Goal: Information Seeking & Learning: Learn about a topic

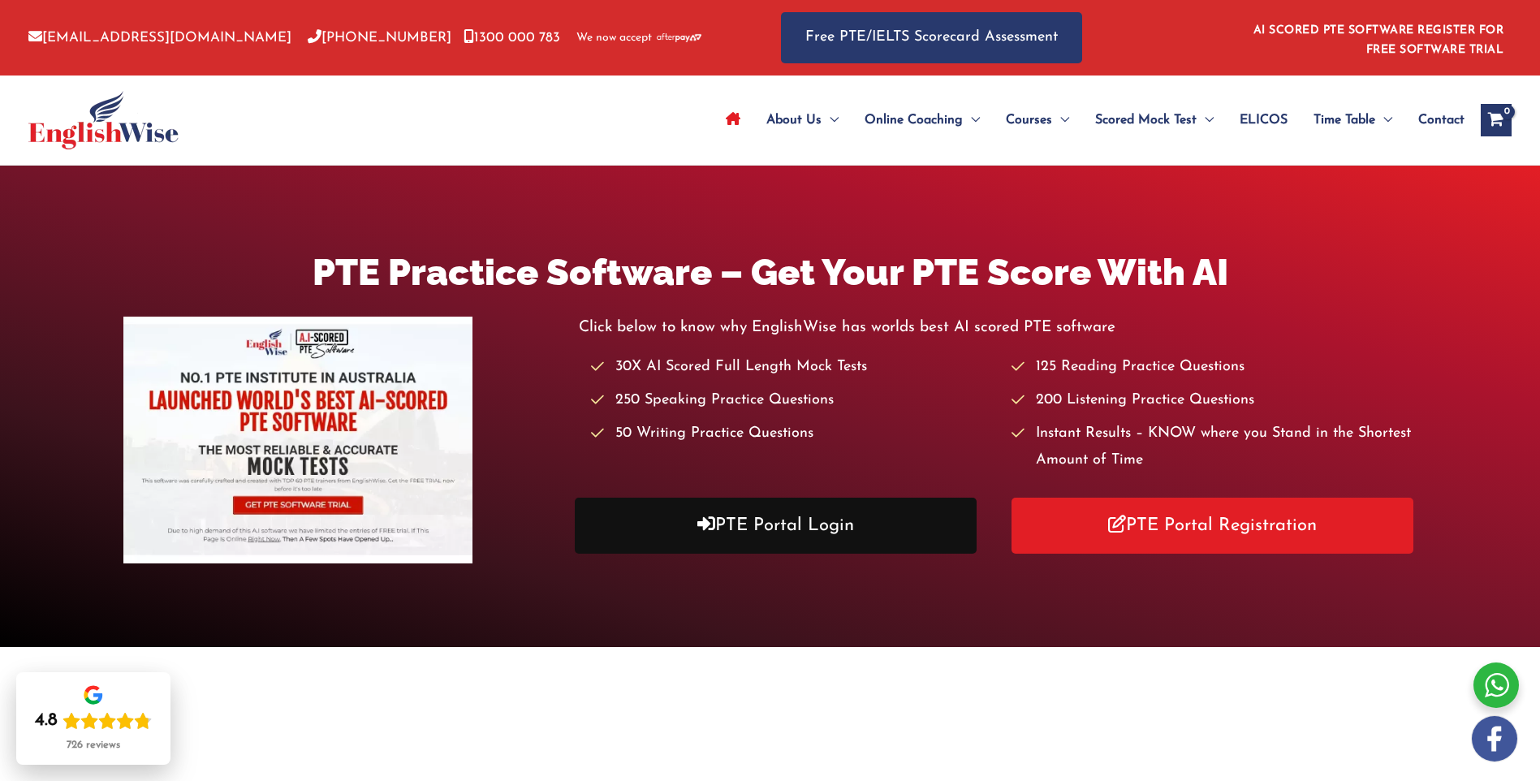
click at [772, 526] on link "PTE Portal Login" at bounding box center [776, 526] width 403 height 56
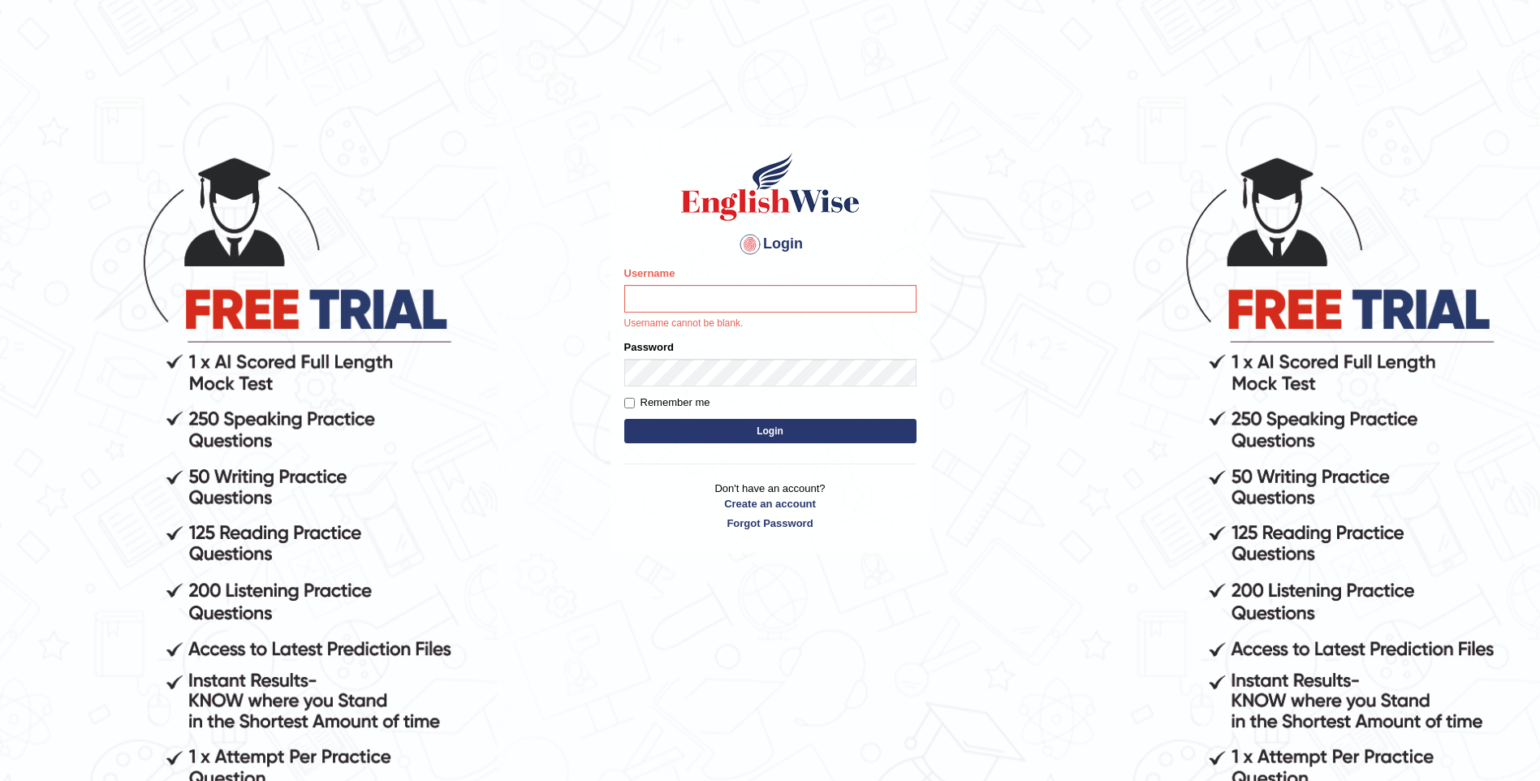
click at [664, 284] on div "Username Username cannot be blank." at bounding box center [770, 298] width 292 height 66
click at [675, 291] on input "Username" at bounding box center [770, 299] width 292 height 28
type input "mulwandamercy"
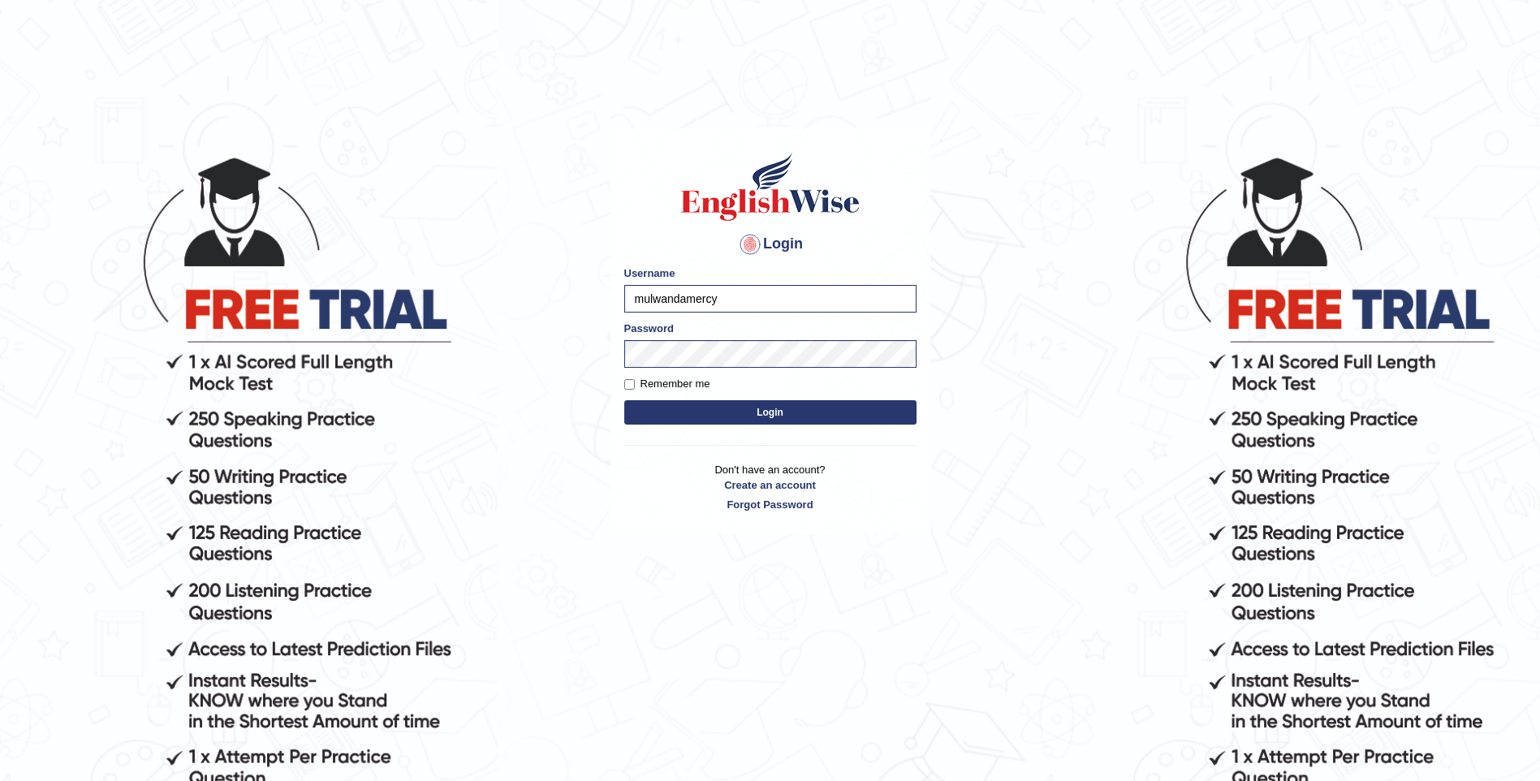
click at [754, 415] on button "Login" at bounding box center [770, 412] width 292 height 24
type input "mulwandamercy"
click at [735, 406] on button "Login" at bounding box center [770, 412] width 292 height 24
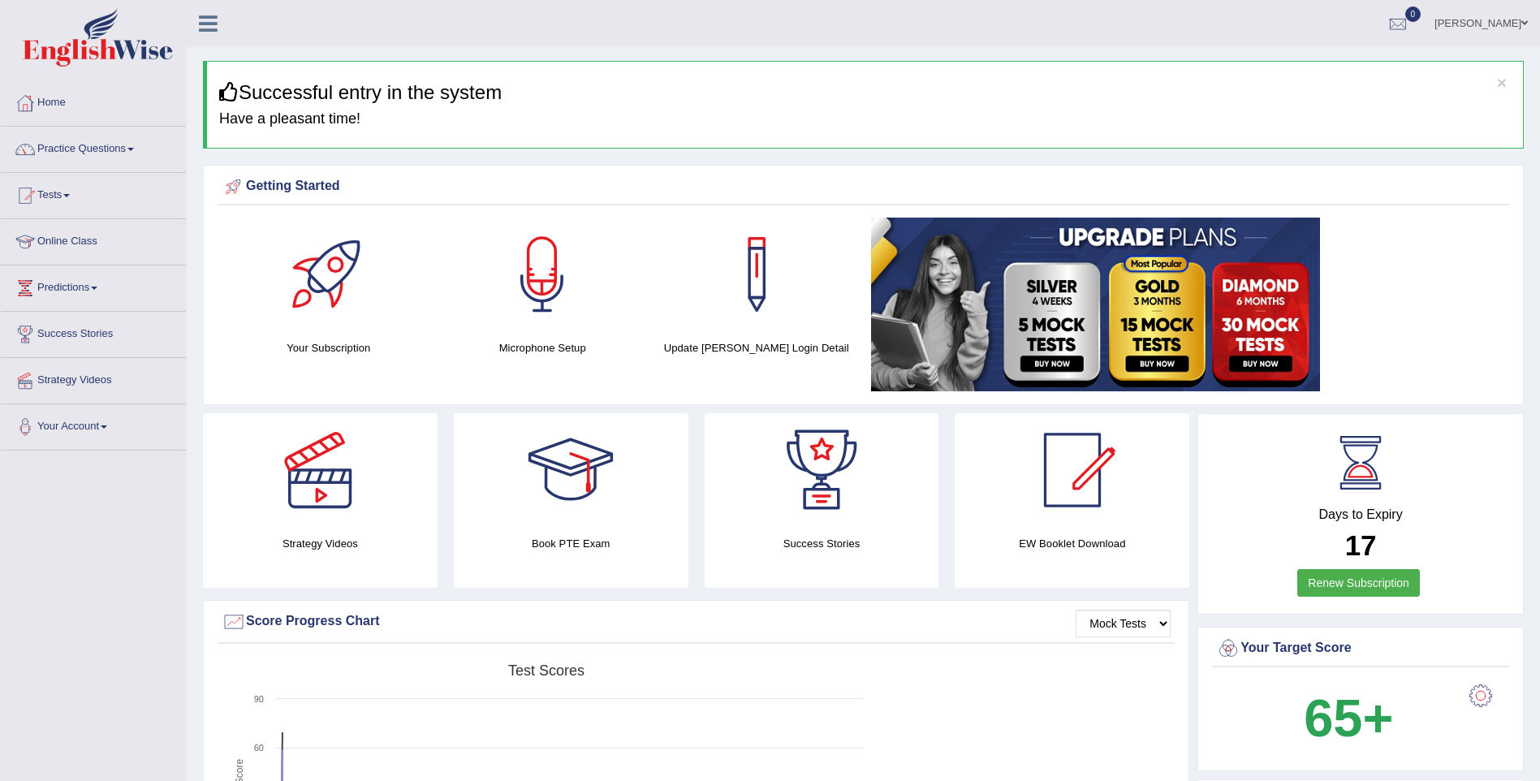
click at [109, 146] on link "Practice Questions" at bounding box center [93, 147] width 185 height 41
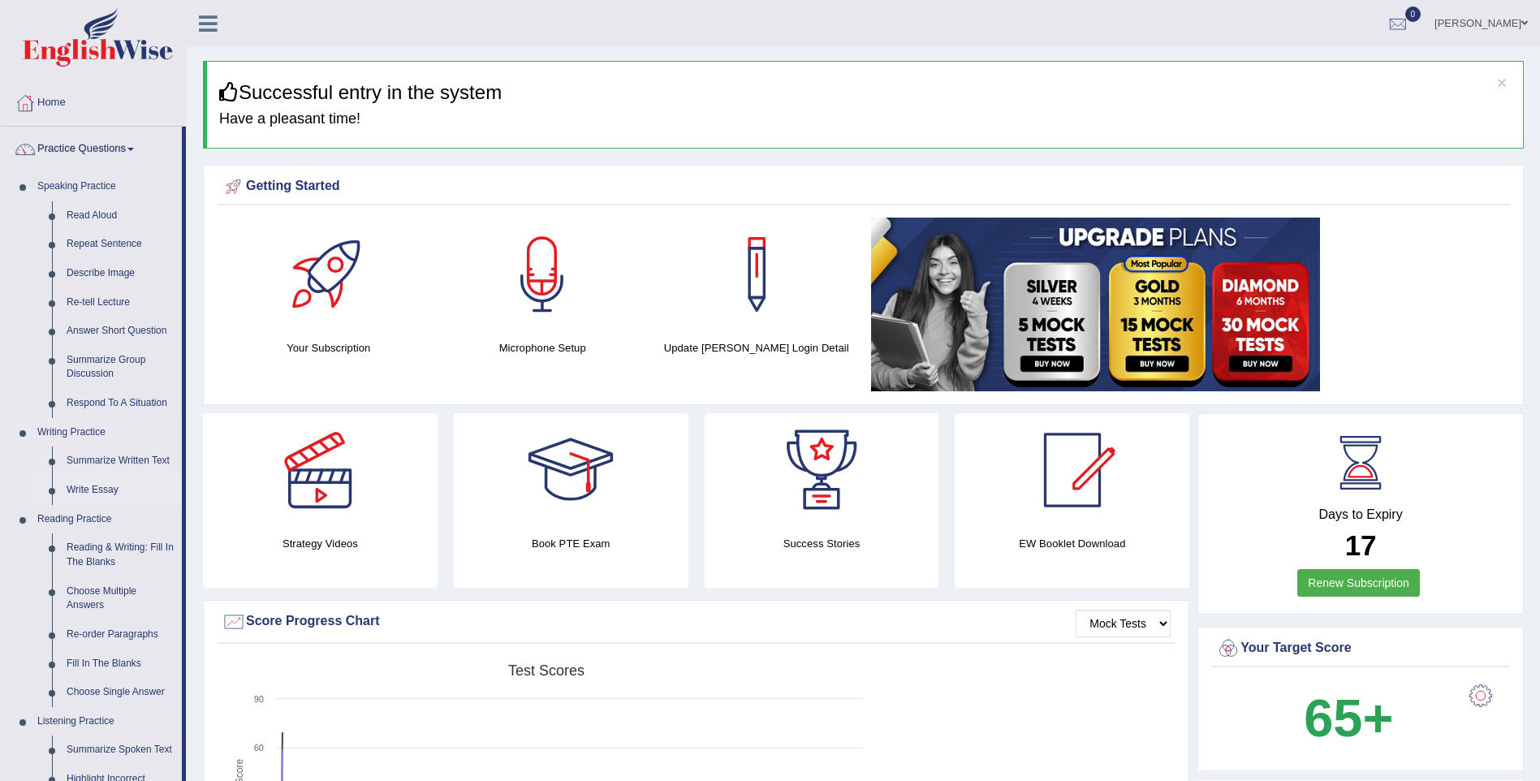
click at [109, 490] on link "Write Essay" at bounding box center [120, 490] width 123 height 29
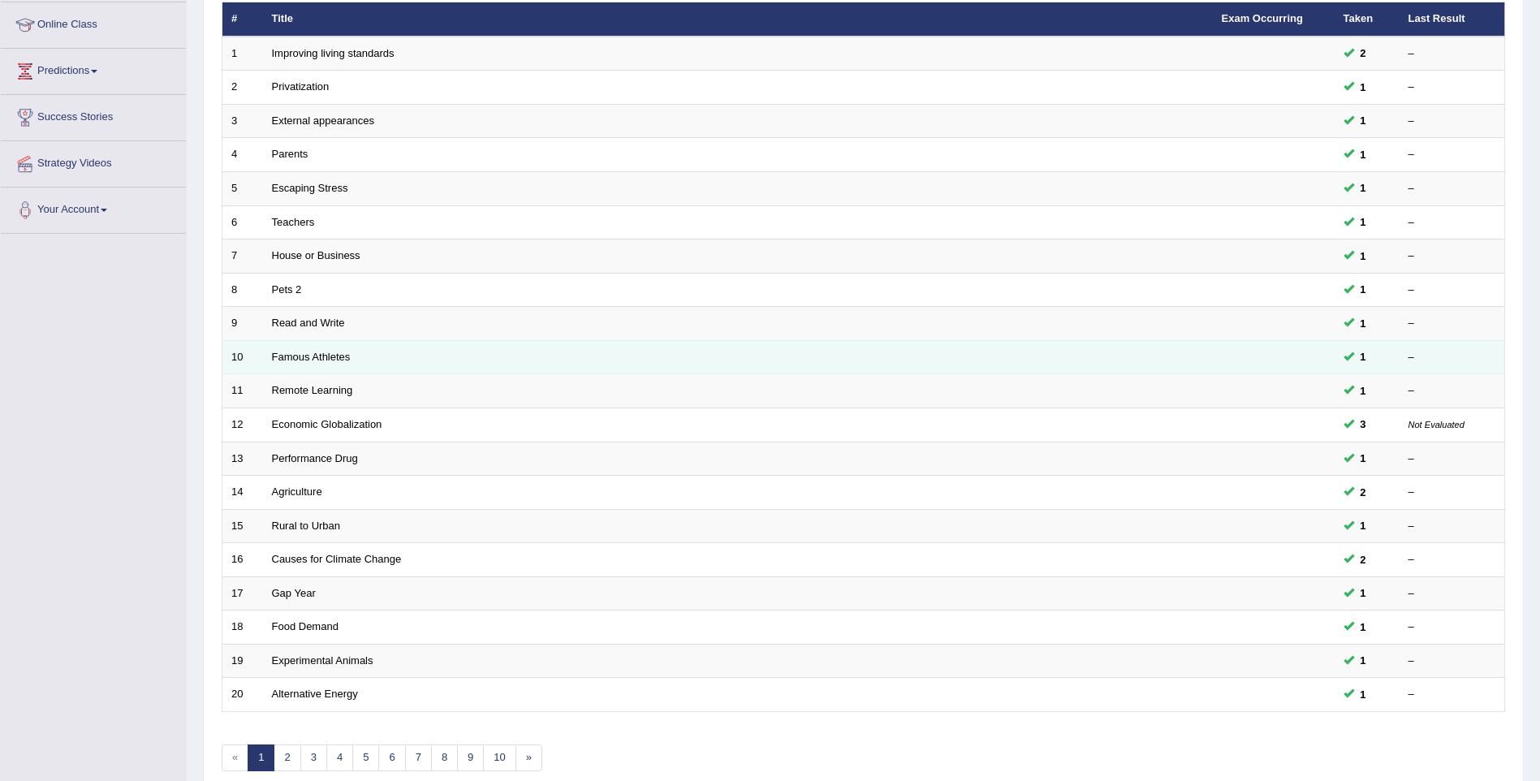
scroll to position [294, 0]
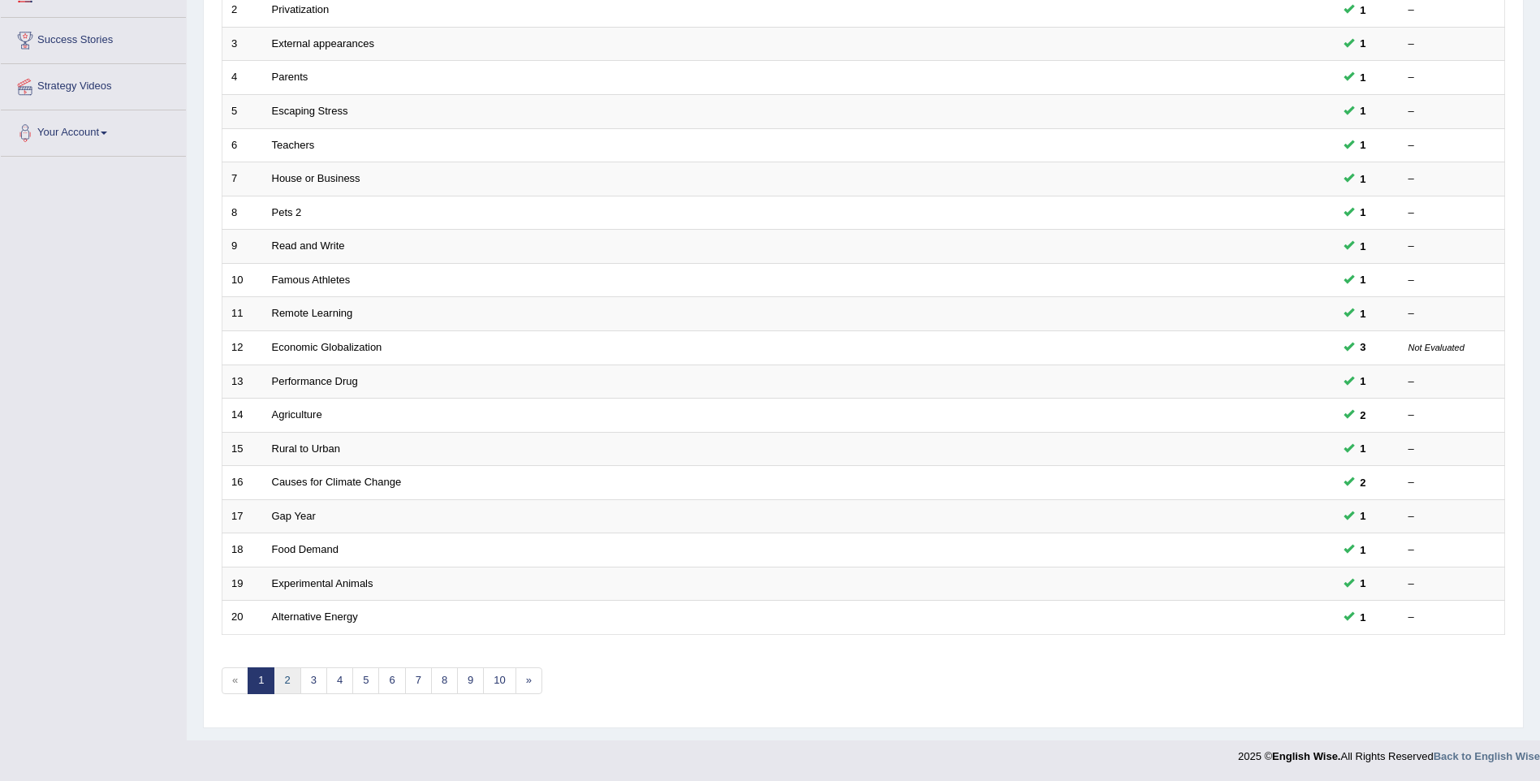
click at [283, 675] on link "2" at bounding box center [287, 680] width 27 height 27
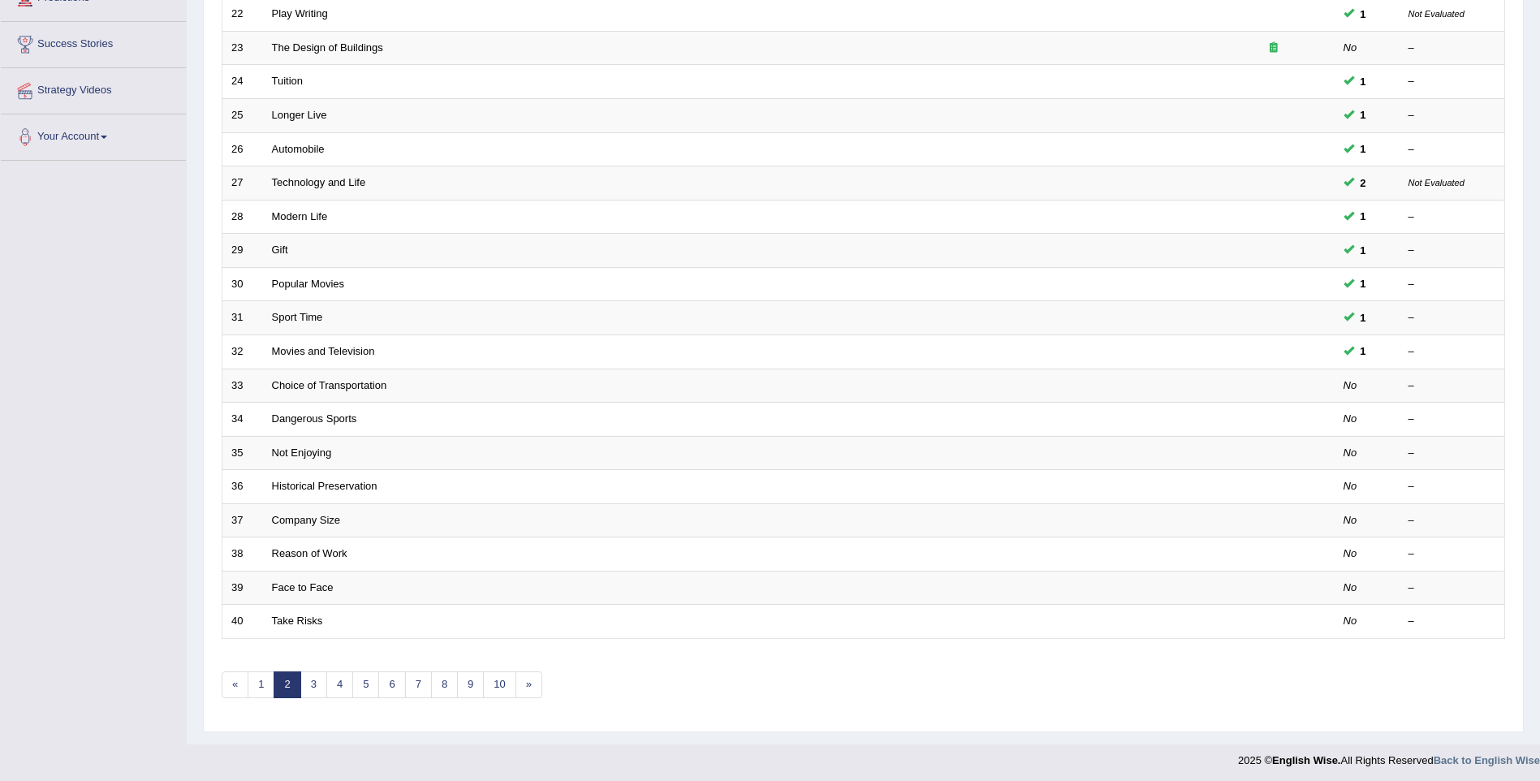
scroll to position [294, 0]
click at [318, 675] on link "3" at bounding box center [313, 680] width 27 height 27
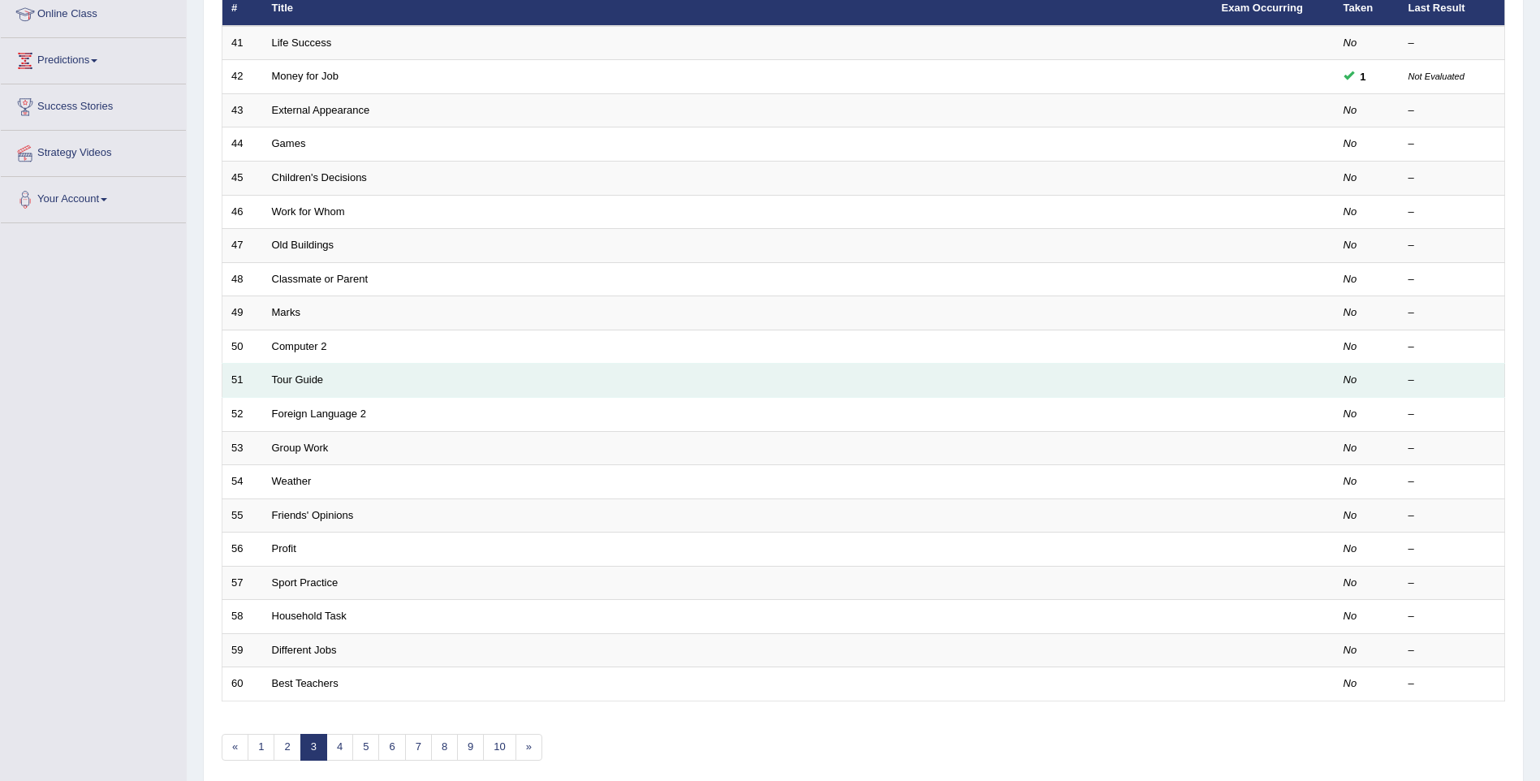
scroll to position [244, 0]
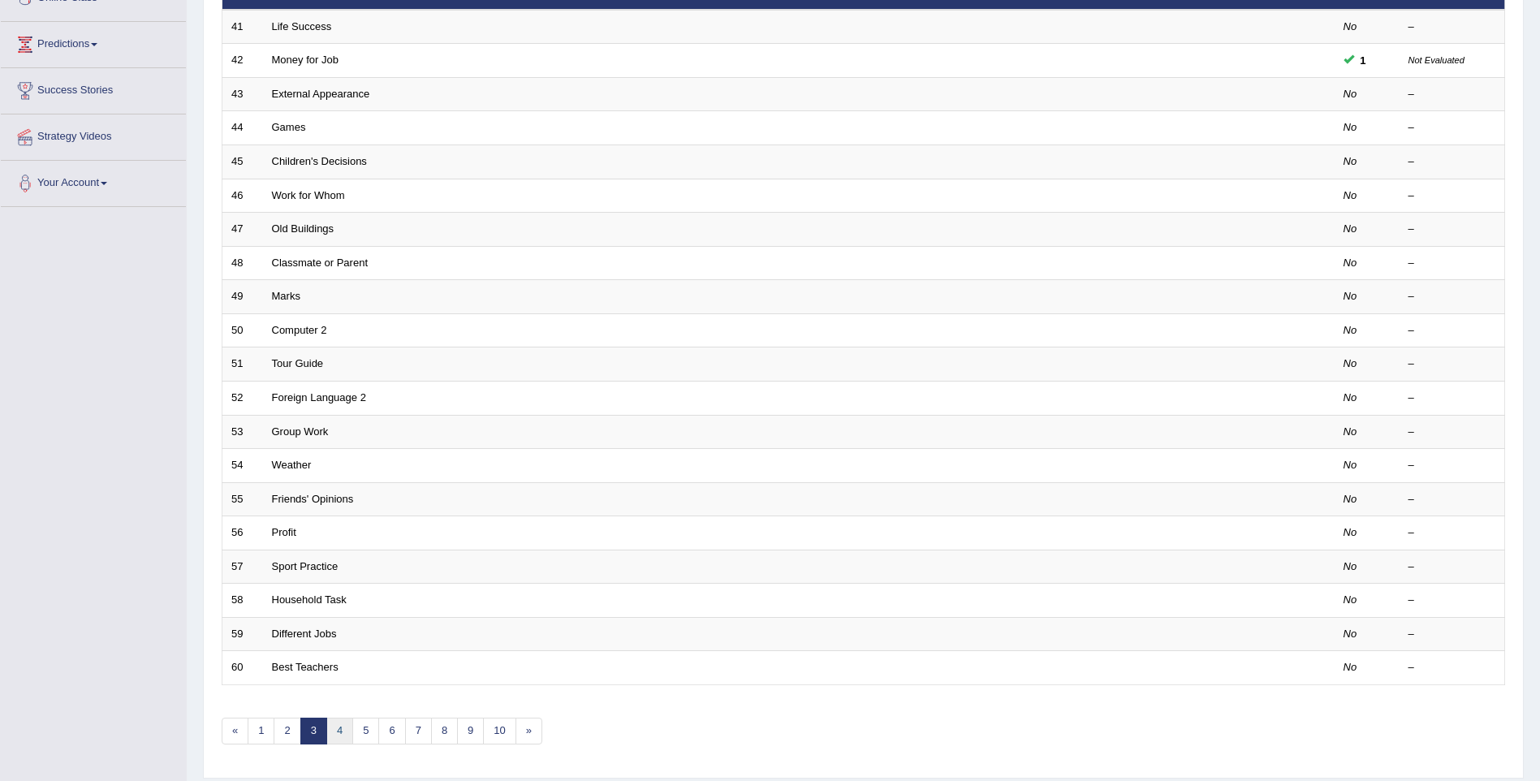
click at [340, 727] on link "4" at bounding box center [339, 731] width 27 height 27
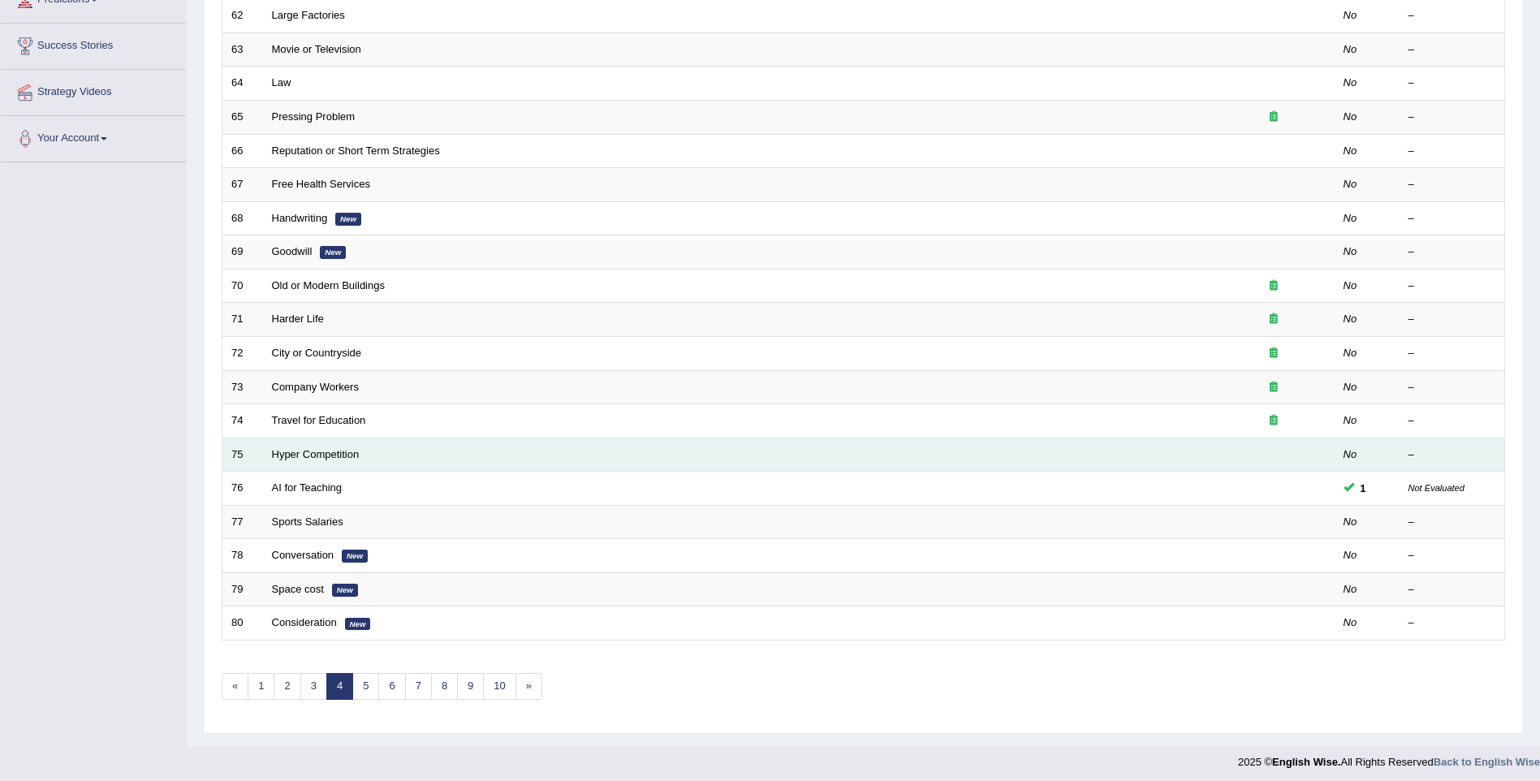
scroll to position [294, 0]
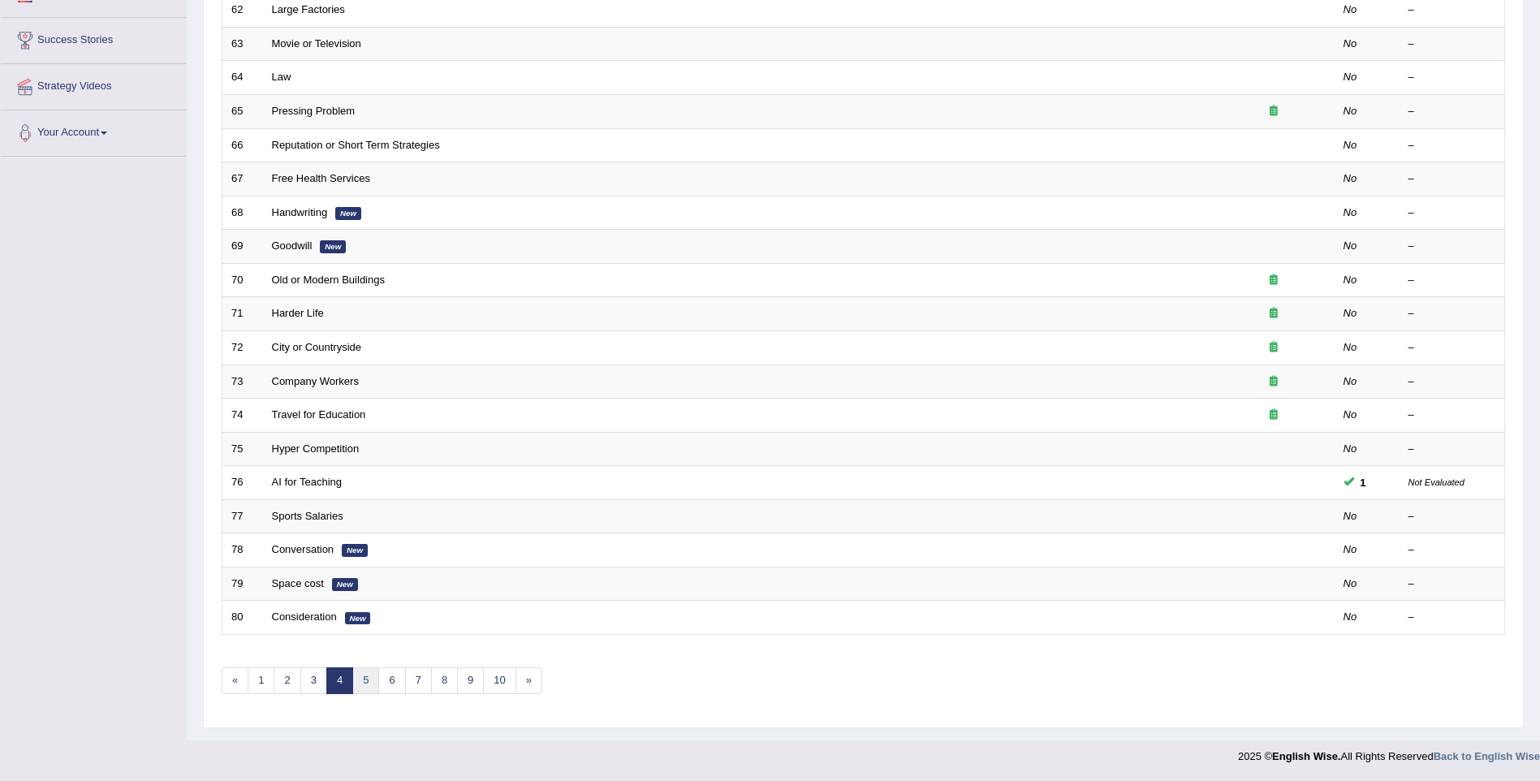
click at [365, 680] on link "5" at bounding box center [365, 680] width 27 height 27
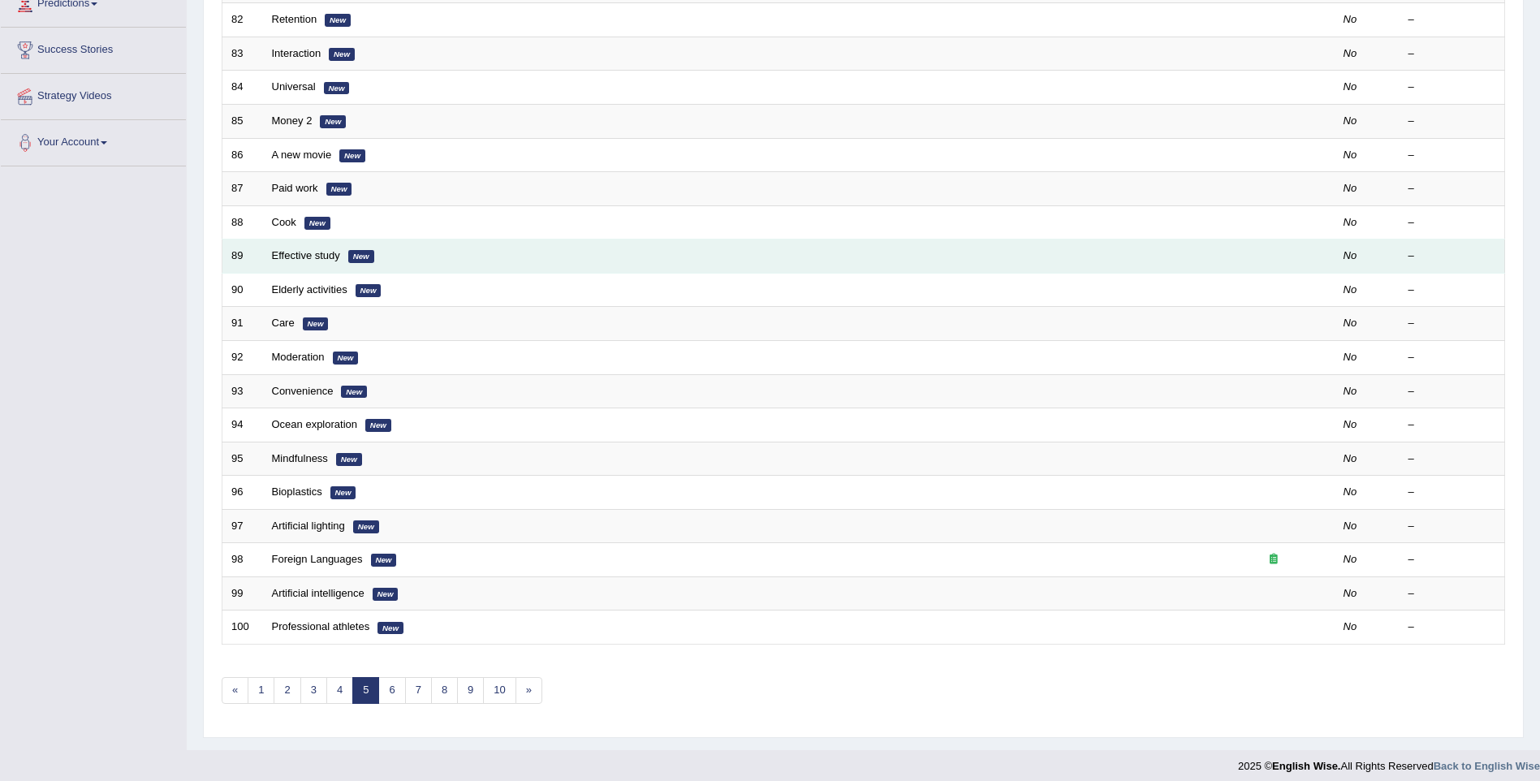
scroll to position [294, 0]
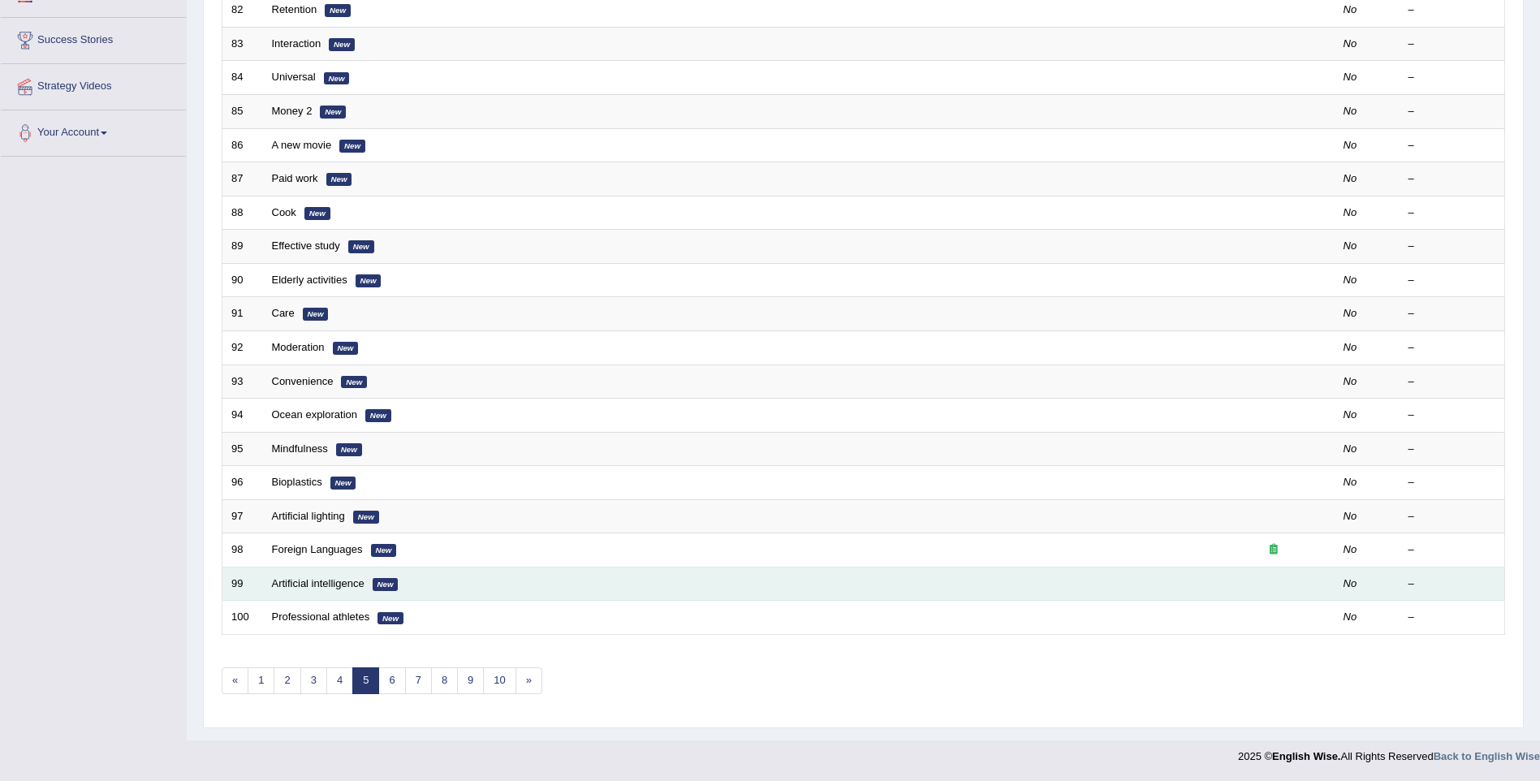
click at [482, 584] on td "Artificial intelligence New" at bounding box center [738, 584] width 950 height 34
click at [340, 586] on link "Artificial intelligence" at bounding box center [318, 583] width 93 height 12
